Goal: Task Accomplishment & Management: Use online tool/utility

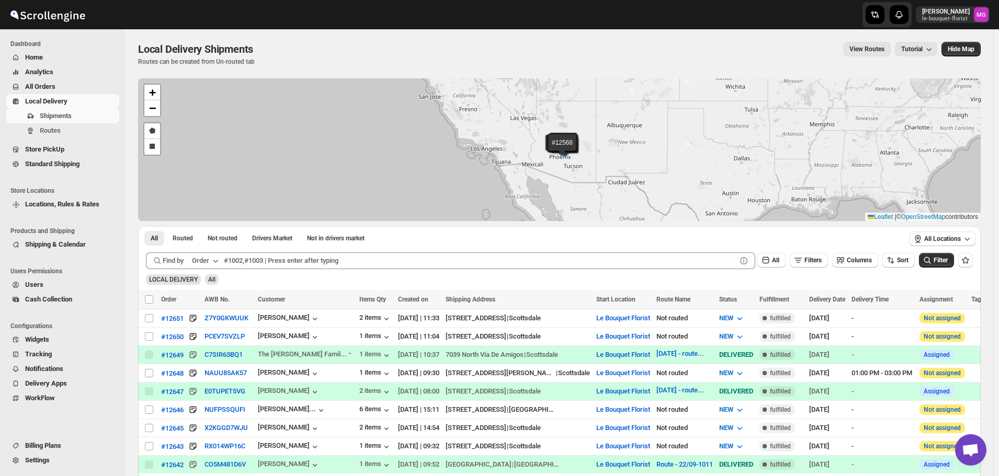
click at [64, 142] on link "Store PickUp" at bounding box center [62, 149] width 113 height 15
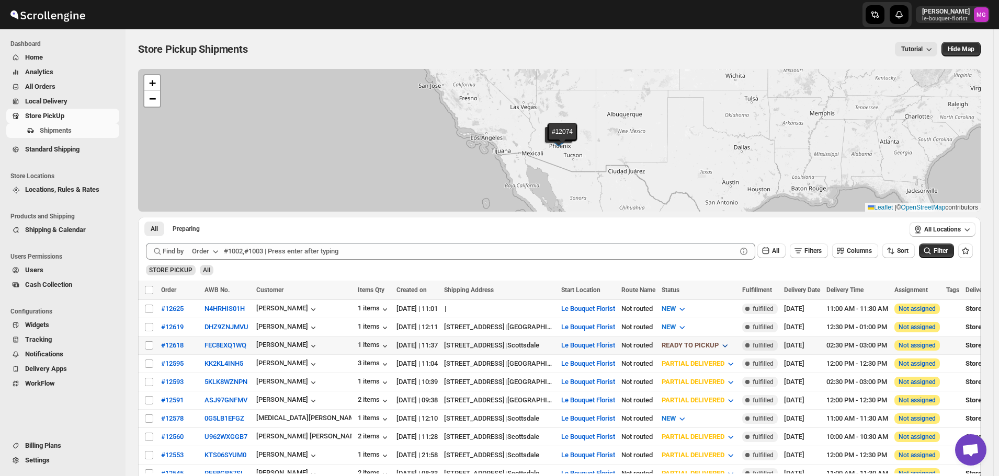
click at [718, 347] on span "READY TO PICKUP" at bounding box center [689, 345] width 57 height 8
click at [732, 441] on div "CUSTOMER PICKED UP" at bounding box center [726, 438] width 70 height 10
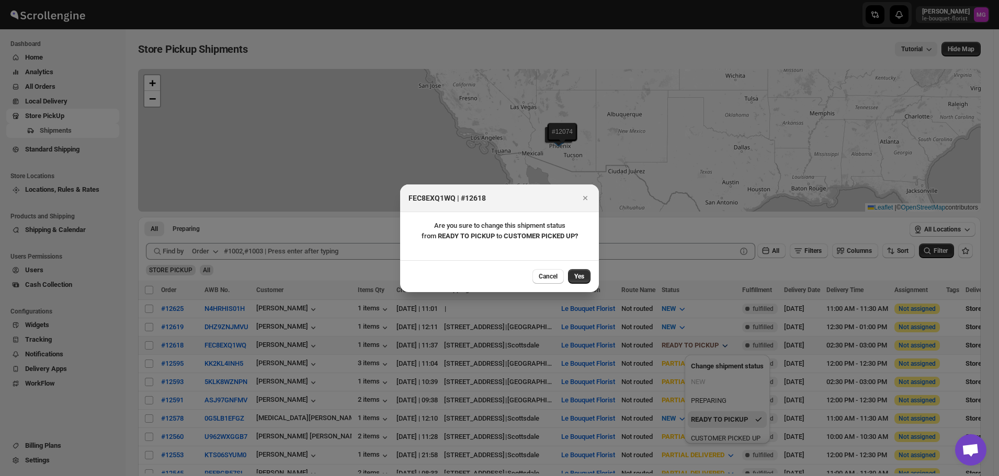
click at [578, 268] on div "Cancel Yes" at bounding box center [499, 276] width 199 height 32
click at [580, 277] on span "Yes" at bounding box center [579, 276] width 10 height 8
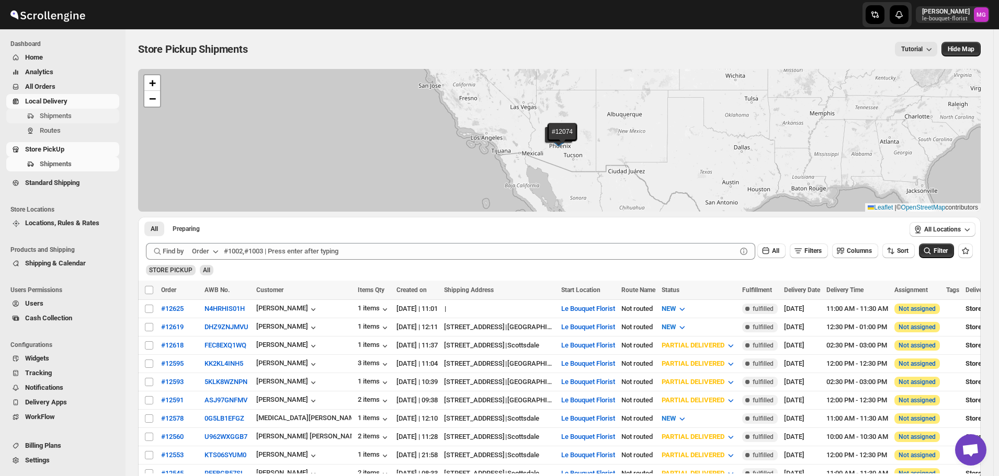
click at [61, 114] on span "Shipments" at bounding box center [56, 116] width 32 height 8
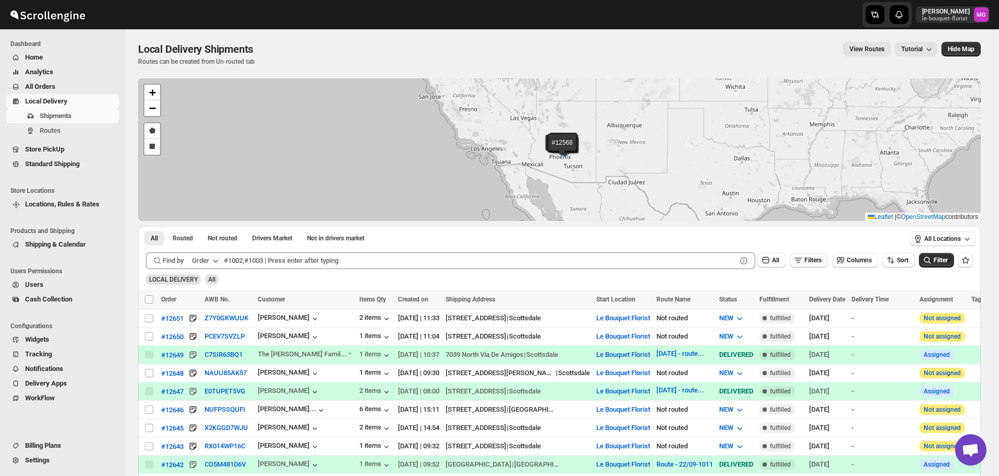
click at [826, 266] on button "Filters" at bounding box center [808, 260] width 38 height 15
click at [818, 310] on div "Add Filter" at bounding box center [812, 302] width 69 height 27
click at [817, 294] on button "Add Filter" at bounding box center [813, 301] width 48 height 15
click at [766, 295] on button "Select" at bounding box center [756, 302] width 78 height 15
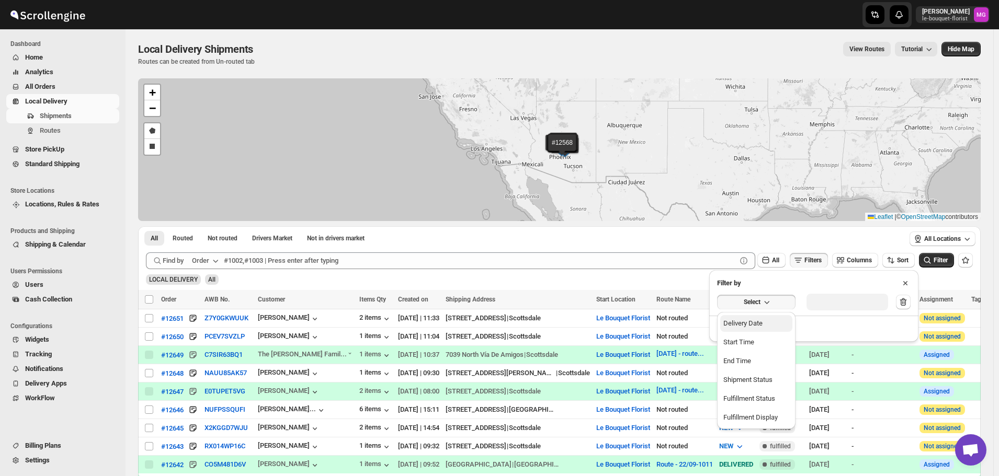
click at [750, 319] on div "Delivery Date" at bounding box center [742, 323] width 39 height 10
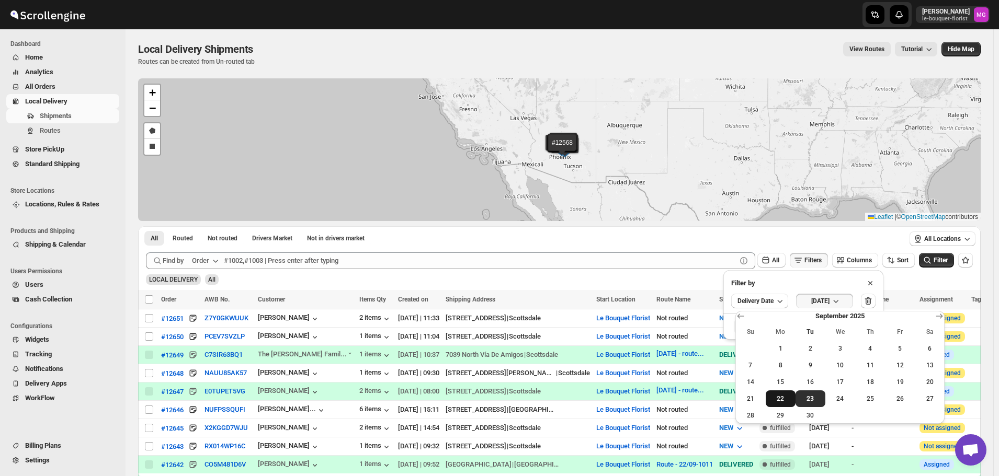
click at [781, 400] on span "22" at bounding box center [780, 399] width 21 height 8
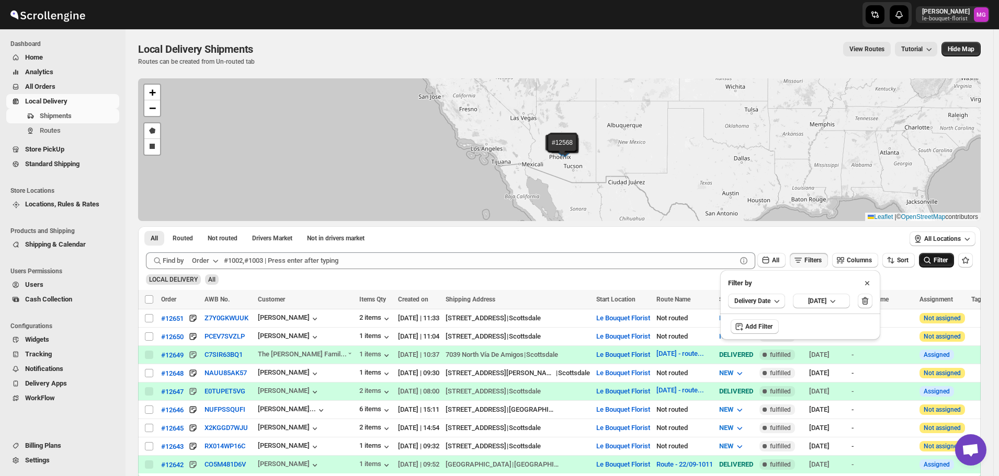
click at [945, 260] on span "Filter" at bounding box center [940, 260] width 14 height 7
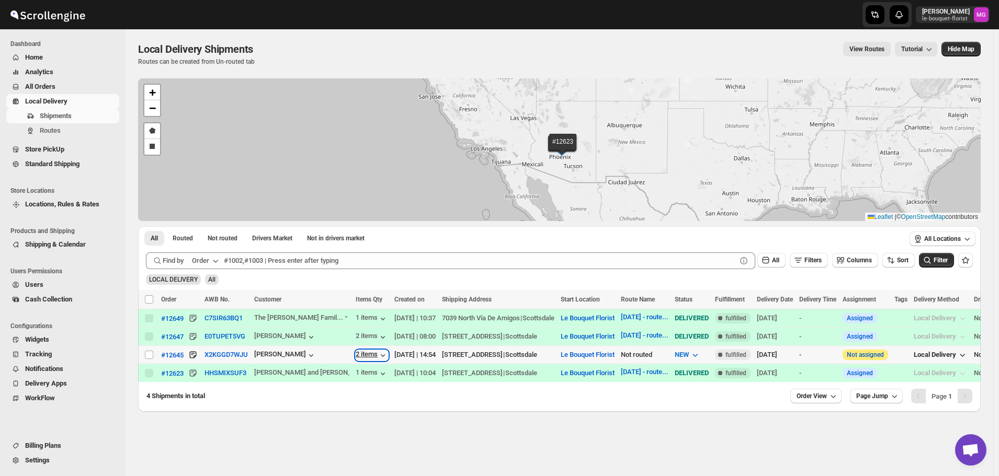
click at [355, 357] on div "2 items" at bounding box center [371, 355] width 32 height 10
click at [146, 354] on input "Select shipment" at bounding box center [149, 355] width 8 height 8
checkbox input "true"
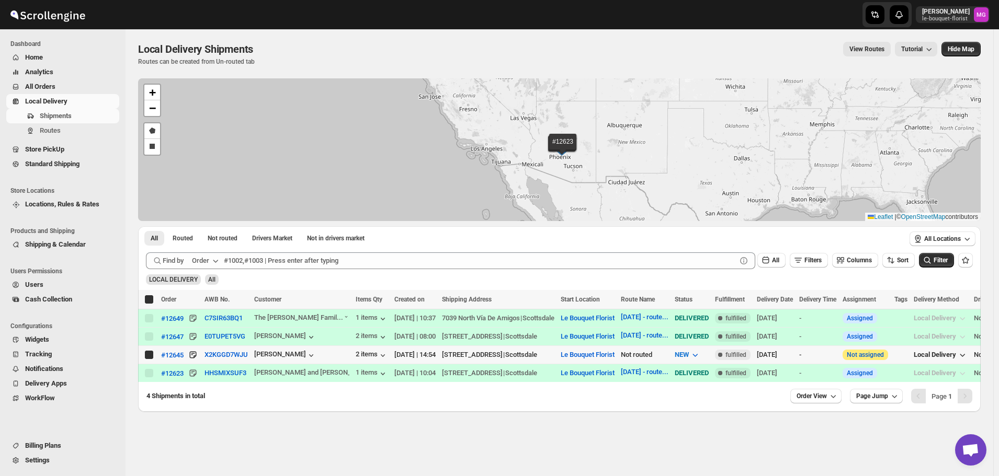
checkbox input "true"
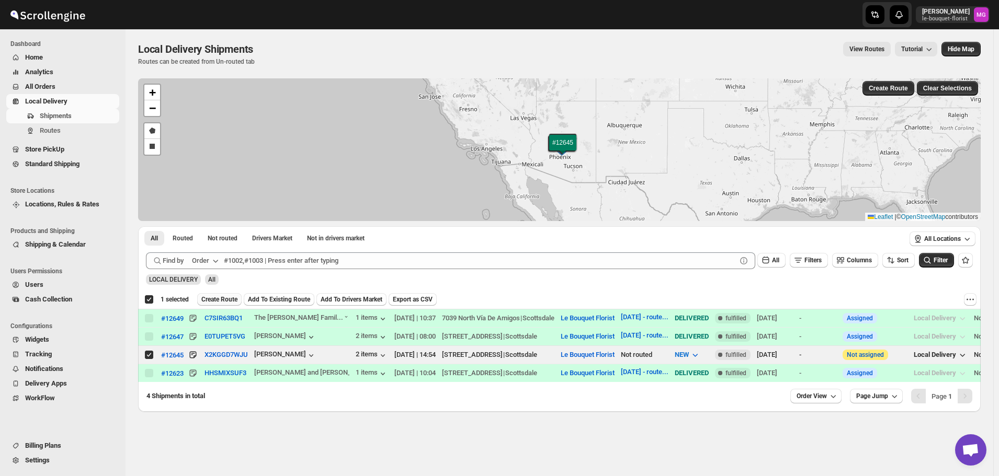
click at [232, 296] on span "Create Route" at bounding box center [219, 299] width 36 height 8
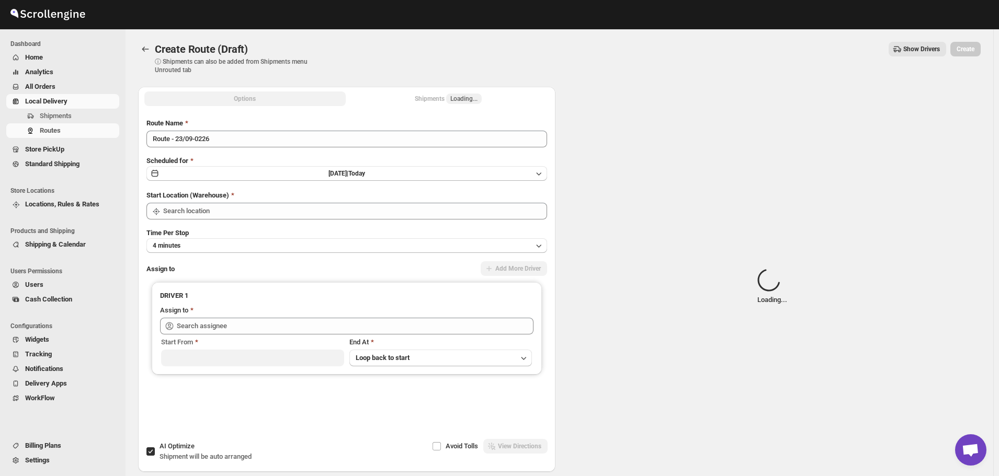
type input "Le Bouquet Florist"
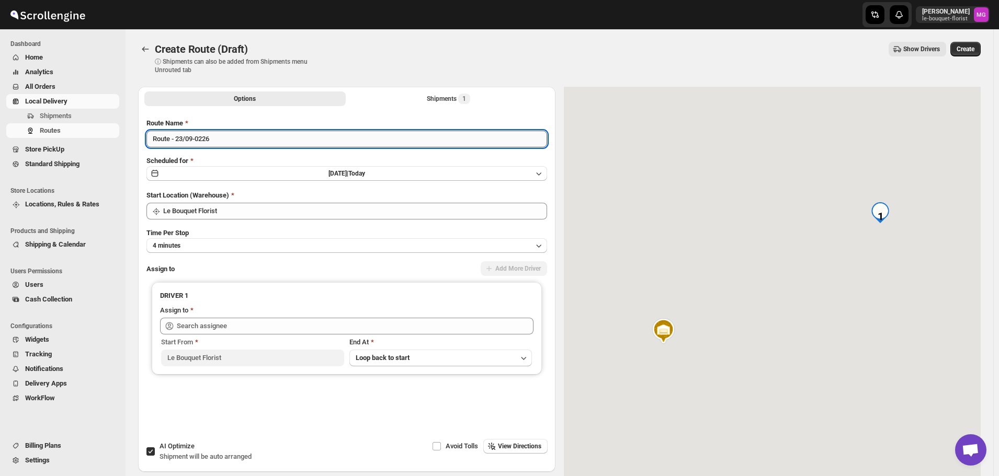
click at [238, 145] on input "Route - 23/09-0226" at bounding box center [346, 139] width 400 height 17
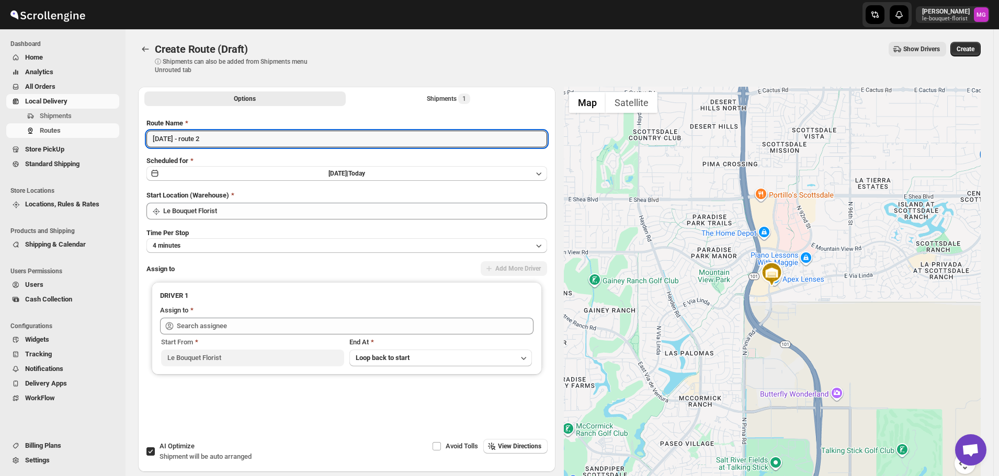
type input "[DATE] - route 2"
click at [187, 461] on span "Shipment will be auto arranged" at bounding box center [205, 457] width 92 height 8
click at [155, 456] on input "AI Optimize Shipment will be auto arranged" at bounding box center [150, 452] width 8 height 8
checkbox input "false"
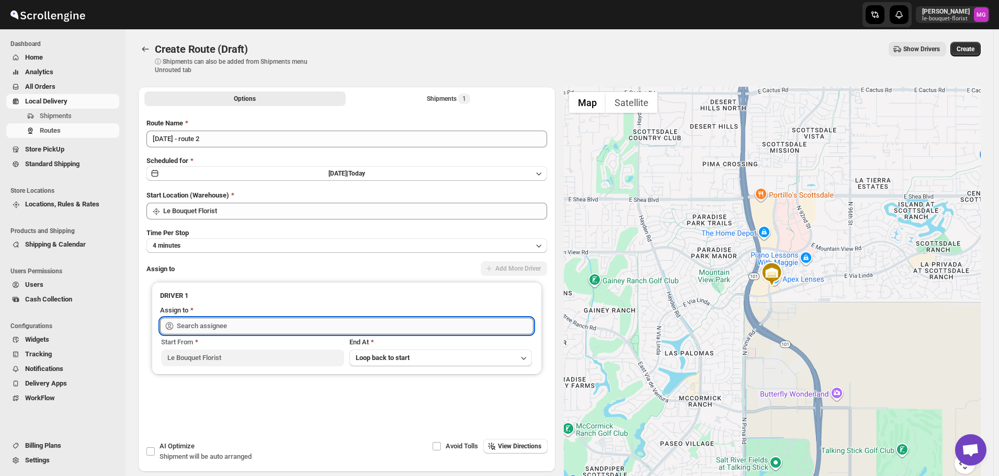
click at [210, 318] on input "text" at bounding box center [355, 326] width 357 height 17
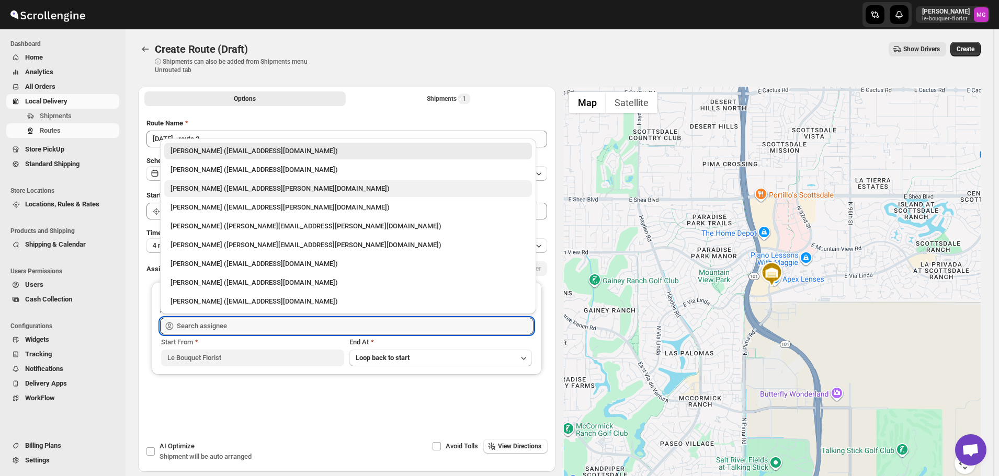
click at [189, 184] on div "[PERSON_NAME] ([EMAIL_ADDRESS][PERSON_NAME][DOMAIN_NAME])" at bounding box center [347, 188] width 355 height 10
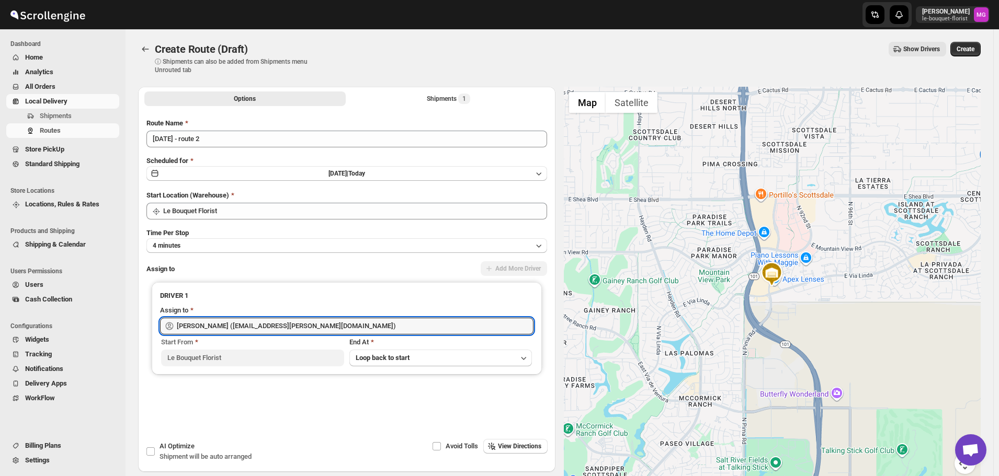
type input "[PERSON_NAME] ([EMAIL_ADDRESS][PERSON_NAME][DOMAIN_NAME])"
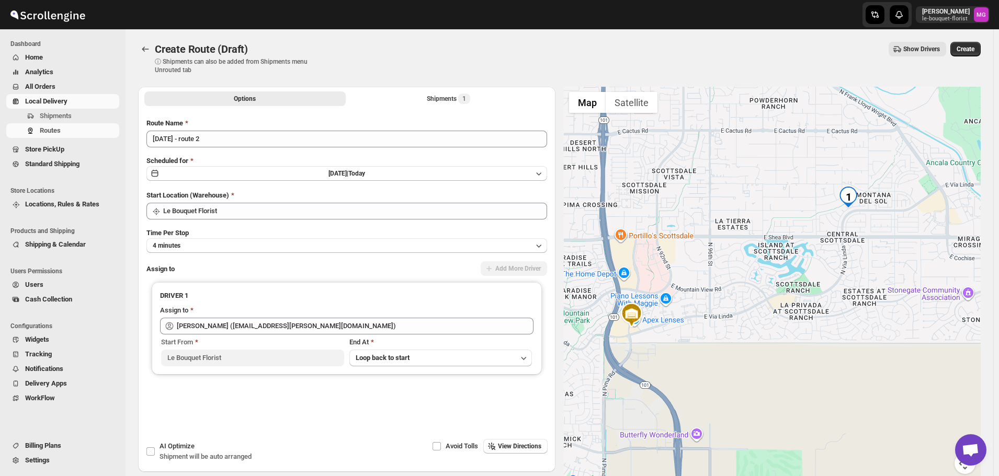
drag, startPoint x: 890, startPoint y: 200, endPoint x: 761, endPoint y: 237, distance: 133.7
click at [761, 237] on div at bounding box center [772, 287] width 417 height 400
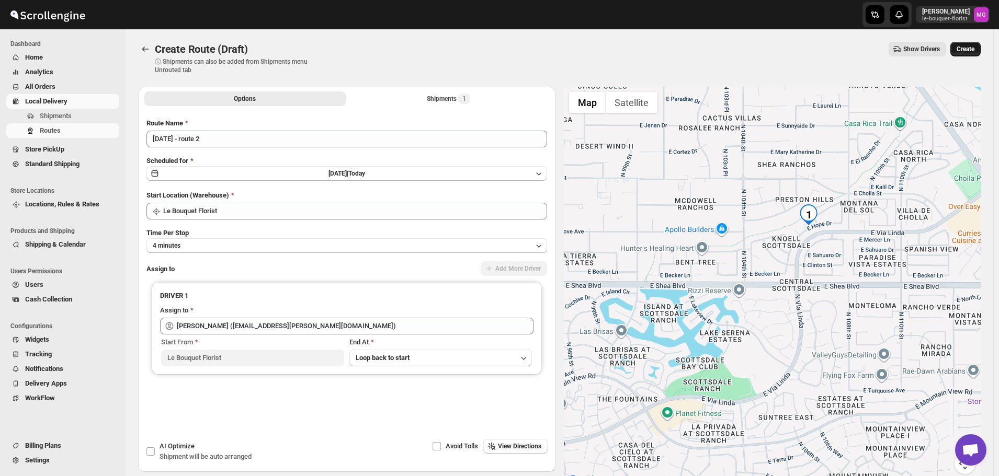
click at [973, 48] on span "Create" at bounding box center [965, 49] width 18 height 8
